Goal: Information Seeking & Learning: Learn about a topic

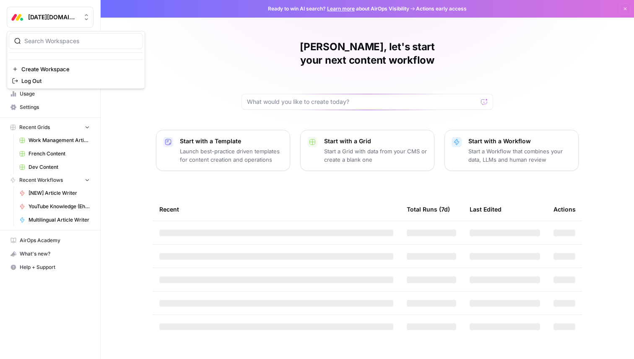
click at [58, 18] on span "[DATE][DOMAIN_NAME]" at bounding box center [53, 17] width 51 height 8
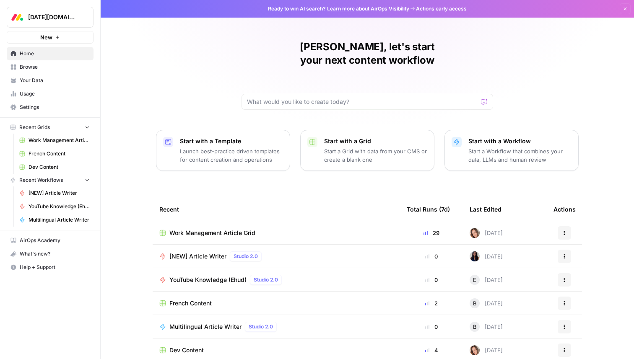
click at [170, 31] on div "[PERSON_NAME], let's start your next content workflow Start with a Template Lau…" at bounding box center [367, 199] width 533 height 399
click at [25, 80] on span "Your Data" at bounding box center [55, 81] width 70 height 8
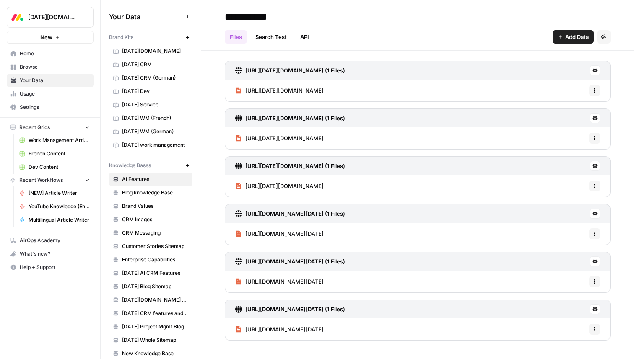
click at [151, 62] on span "[DATE] CRM" at bounding box center [155, 65] width 67 height 8
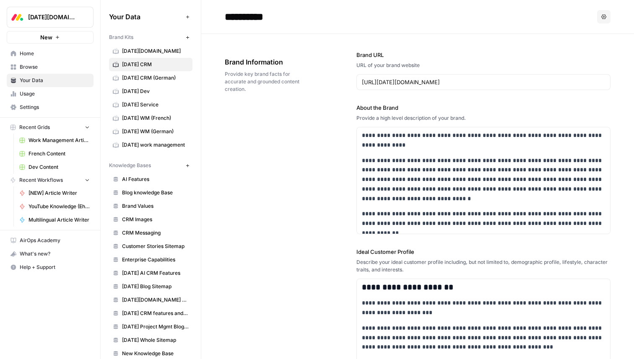
click at [155, 76] on span "[DATE] CRM (German)" at bounding box center [155, 78] width 67 height 8
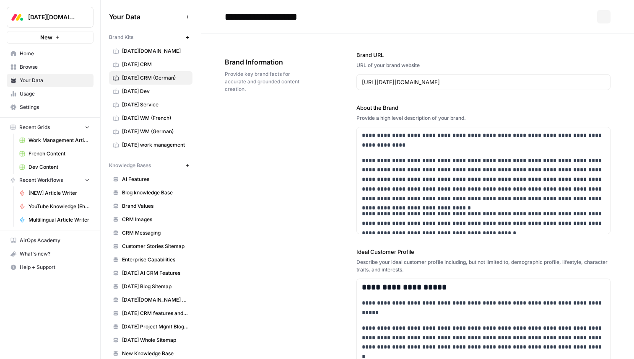
click at [148, 88] on span "[DATE] Dev" at bounding box center [155, 92] width 67 height 8
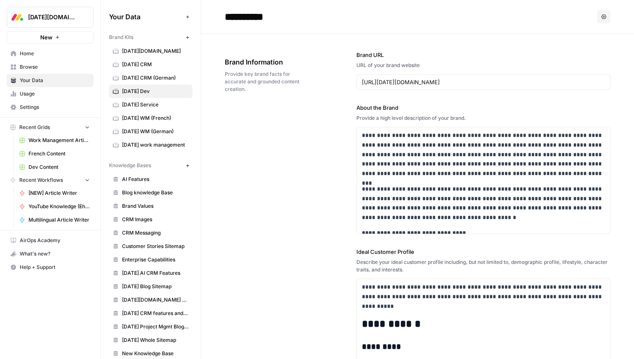
click at [155, 107] on span "[DATE] Service" at bounding box center [155, 105] width 67 height 8
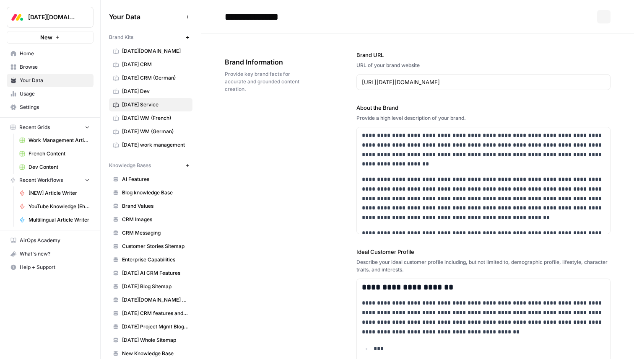
click at [151, 116] on span "[DATE] WM (French)" at bounding box center [155, 118] width 67 height 8
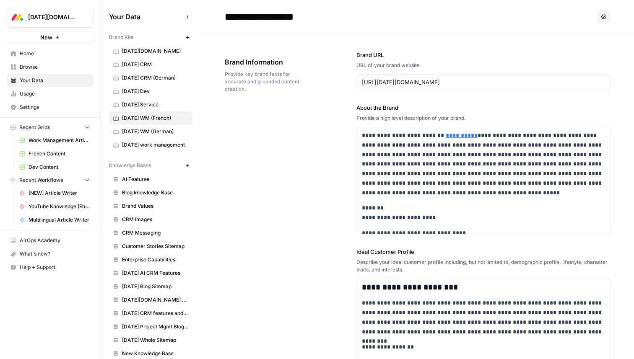
click at [145, 130] on span "[DATE] WM (German)" at bounding box center [155, 132] width 67 height 8
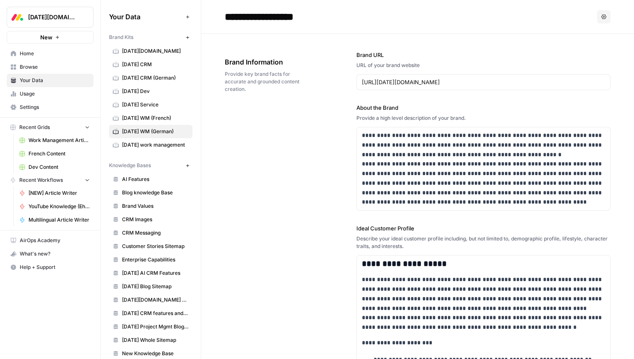
click at [142, 144] on span "[DATE] work management" at bounding box center [155, 145] width 67 height 8
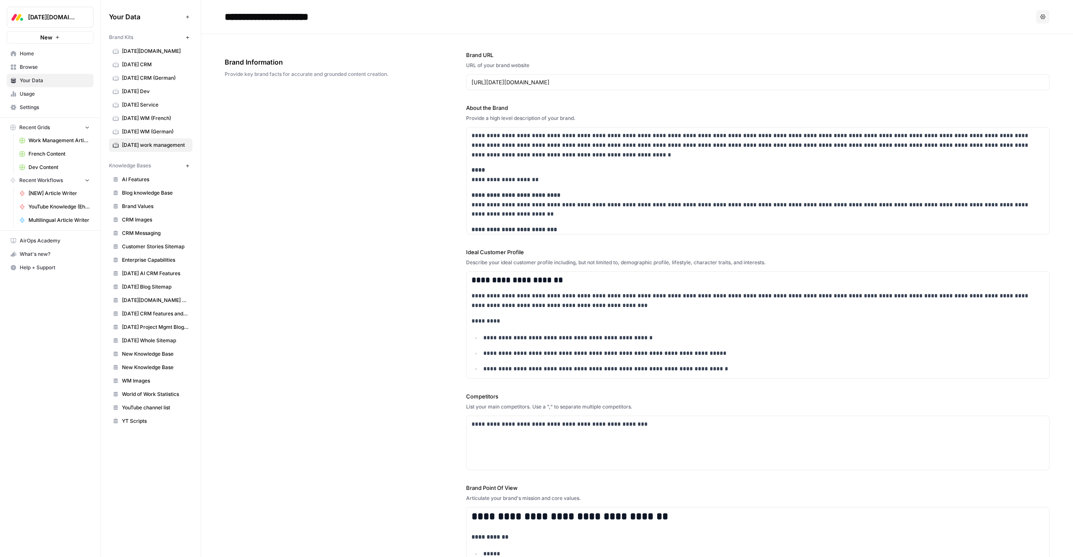
click at [381, 160] on div "**********" at bounding box center [637, 332] width 825 height 597
